Goal: Task Accomplishment & Management: Complete application form

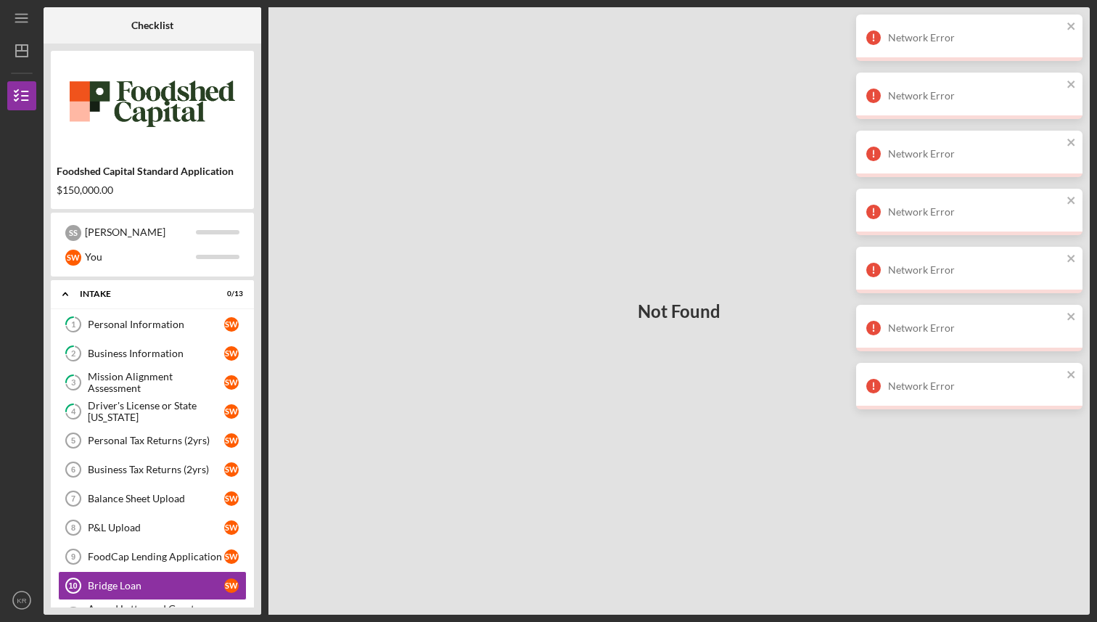
scroll to position [160, 0]
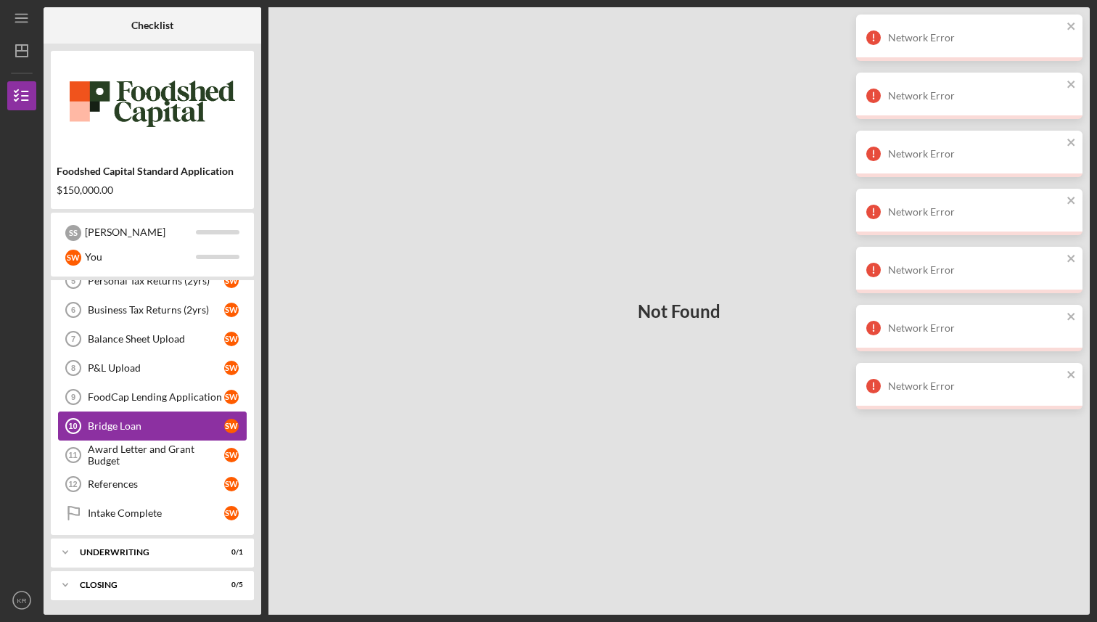
click at [194, 421] on div "Bridge Loan" at bounding box center [156, 426] width 136 height 12
click at [195, 397] on div "FoodCap Lending Application" at bounding box center [156, 397] width 136 height 12
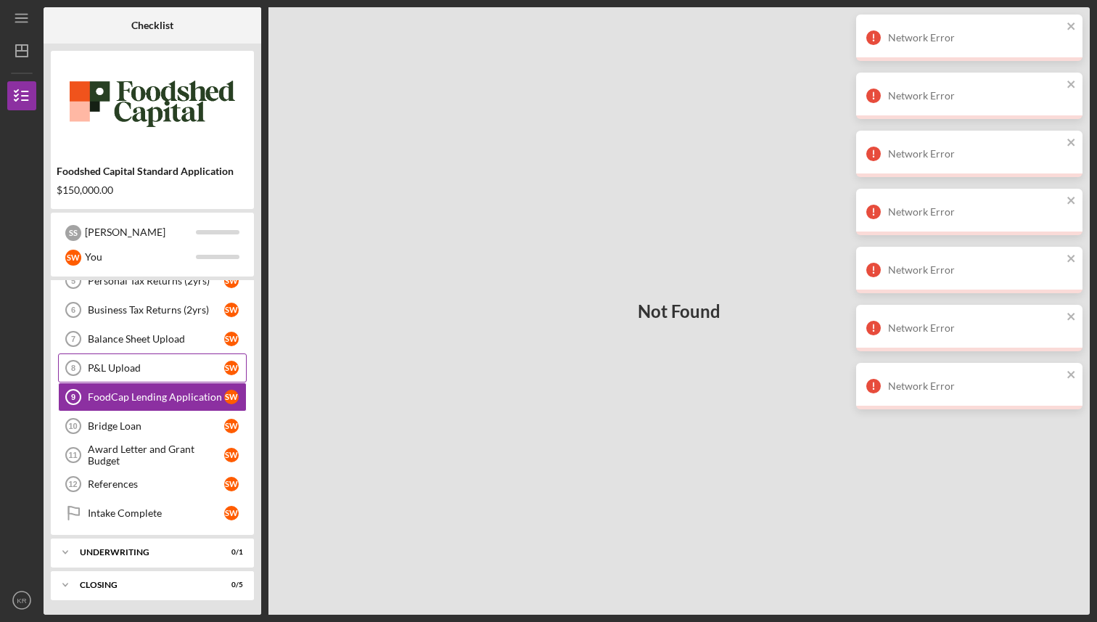
click at [194, 372] on div "P&L Upload" at bounding box center [156, 368] width 136 height 12
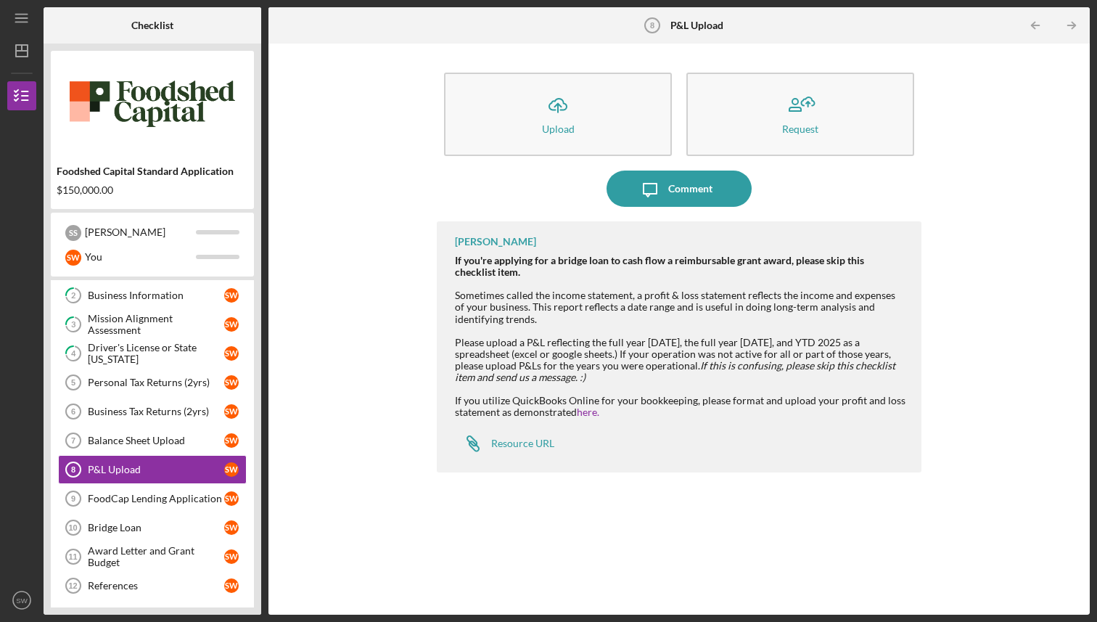
scroll to position [59, 0]
click at [138, 354] on div "Driver's License or State [US_STATE]" at bounding box center [156, 352] width 136 height 23
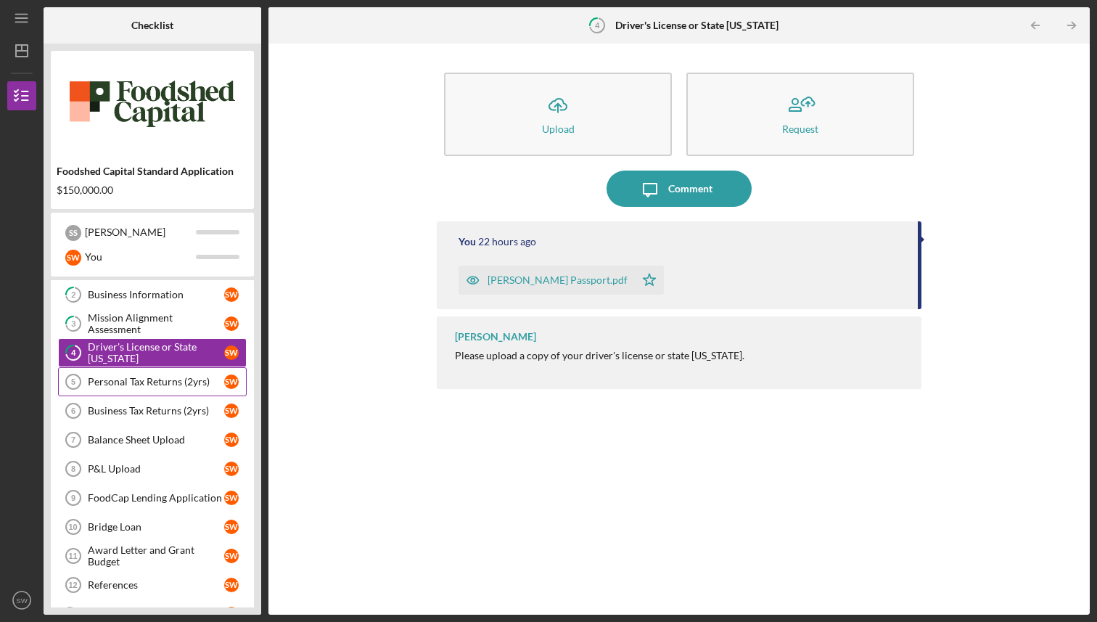
click at [137, 390] on link "Personal Tax Returns (2yrs) 5 Personal Tax Returns (2yrs) S W" at bounding box center [152, 381] width 189 height 29
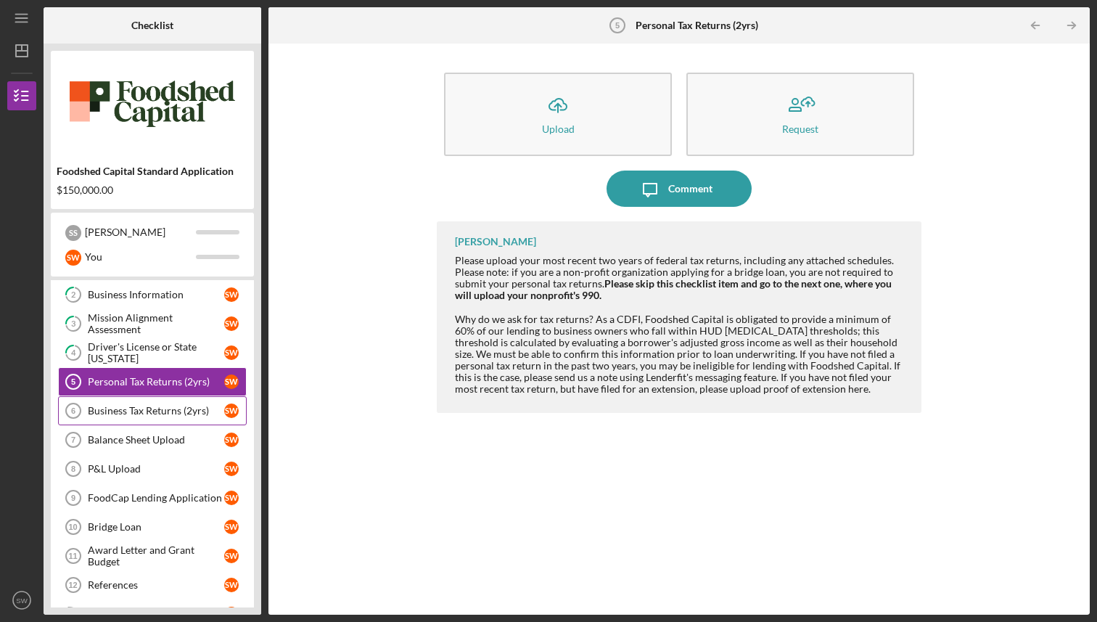
click at [136, 421] on link "Business Tax Returns (2yrs) 6 Business Tax Returns (2yrs) S W" at bounding box center [152, 410] width 189 height 29
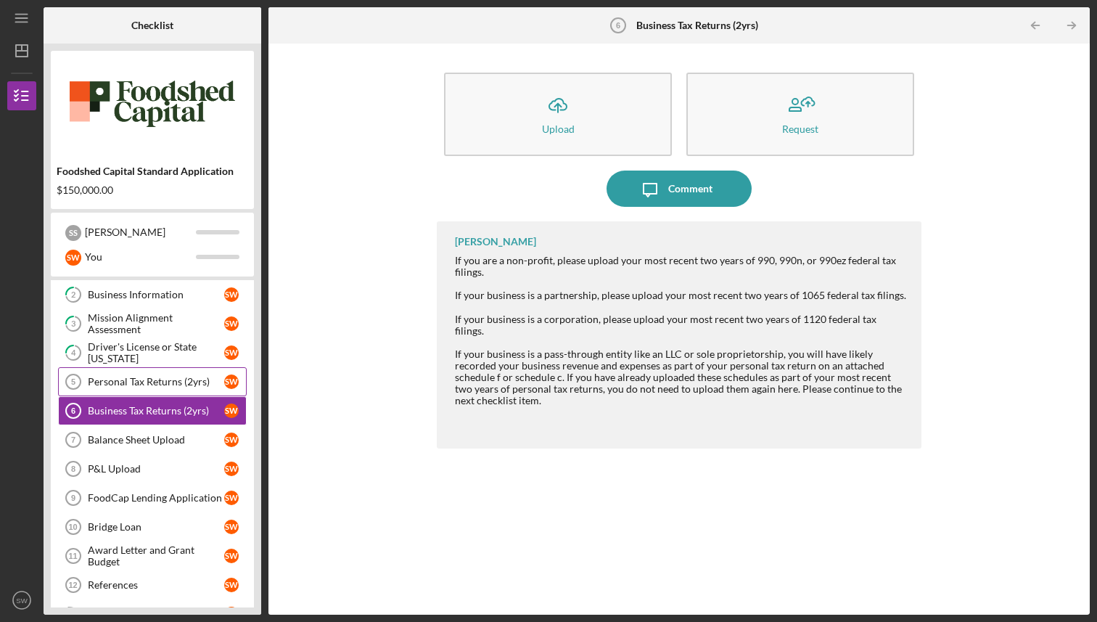
click at [164, 395] on link "Personal Tax Returns (2yrs) 5 Personal Tax Returns (2yrs) S W" at bounding box center [152, 381] width 189 height 29
